Goal: Find specific page/section: Find specific page/section

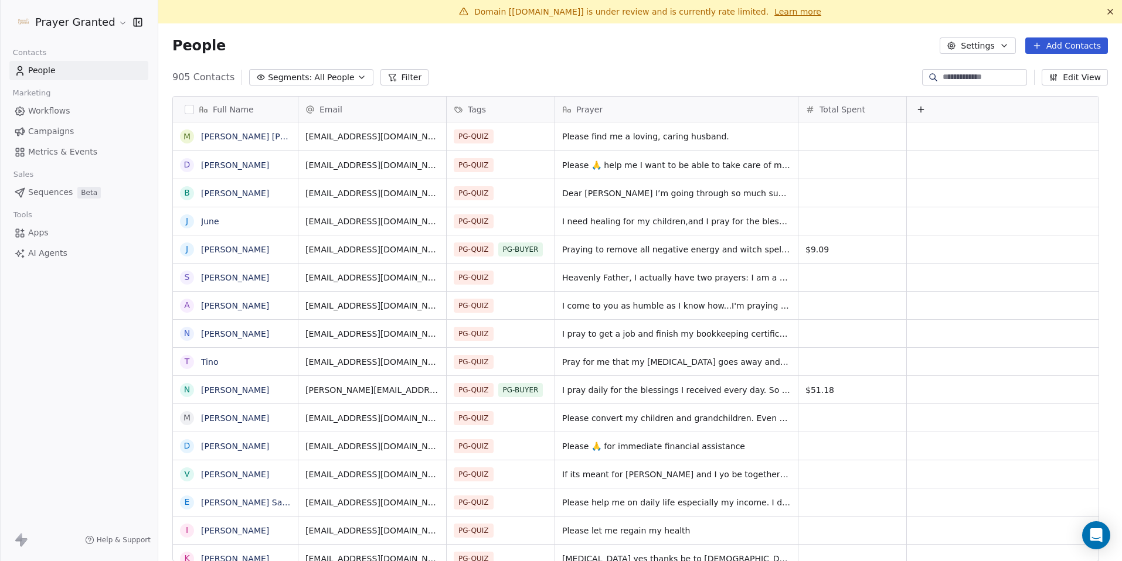
scroll to position [485, 946]
